Goal: Information Seeking & Learning: Learn about a topic

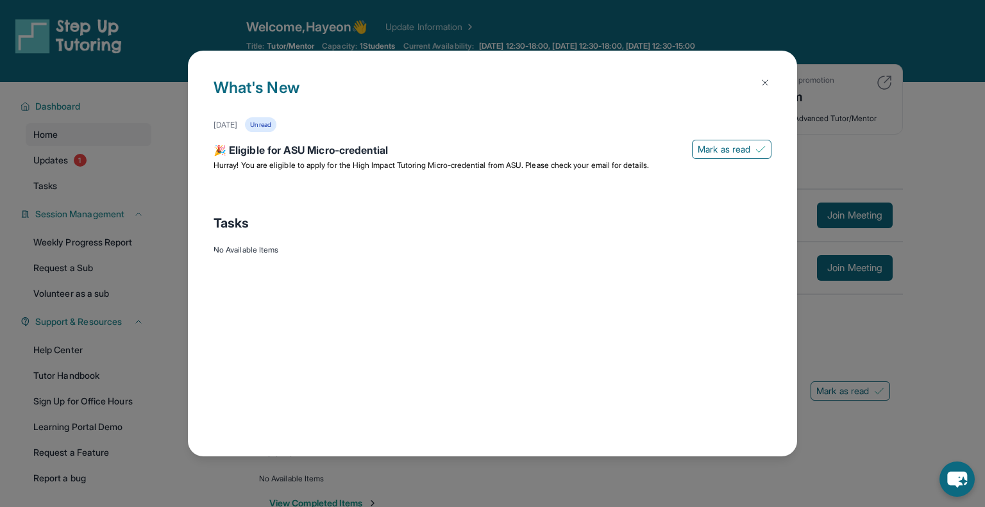
click at [763, 82] on img at bounding box center [765, 83] width 10 height 10
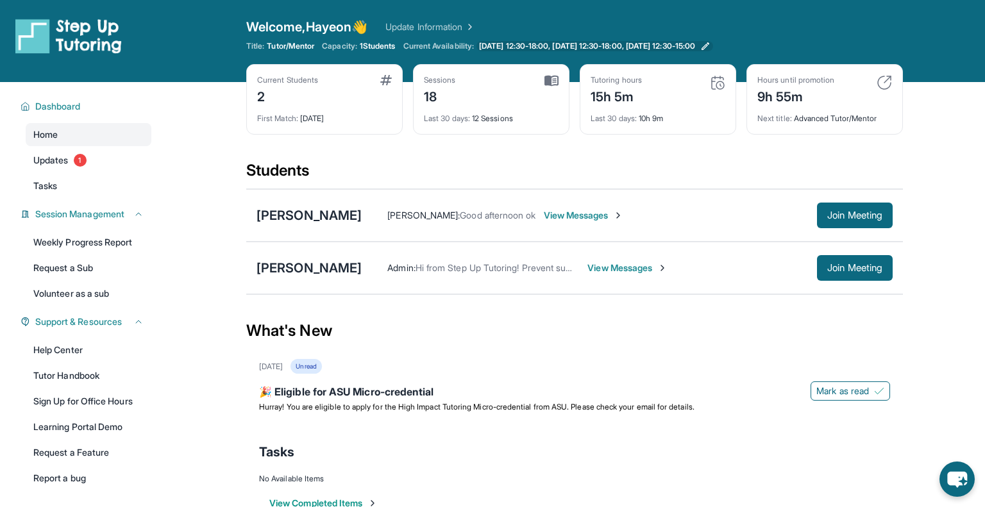
click at [713, 45] on link "[DATE] 12:30-18:00, [DATE] 12:30-18:00, [DATE] 12:30-15:00" at bounding box center [595, 46] width 237 height 10
click at [756, 389] on div "🎉 Eligible for ASU Micro-credential" at bounding box center [574, 393] width 631 height 18
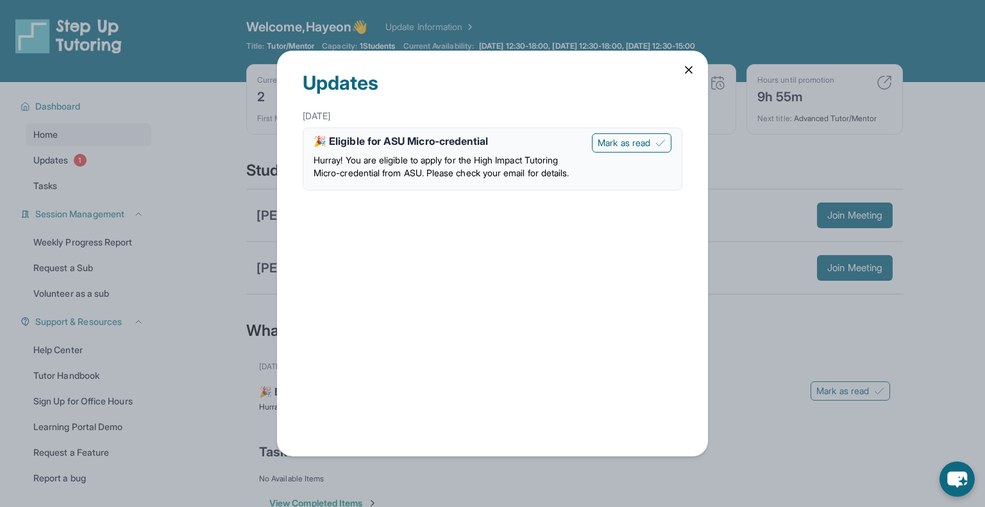
click at [861, 127] on div "Updates [DATE] 🎉 Eligible for ASU Micro-credential Hurray! You are eligible to …" at bounding box center [492, 253] width 985 height 507
